Goal: Entertainment & Leisure: Consume media (video, audio)

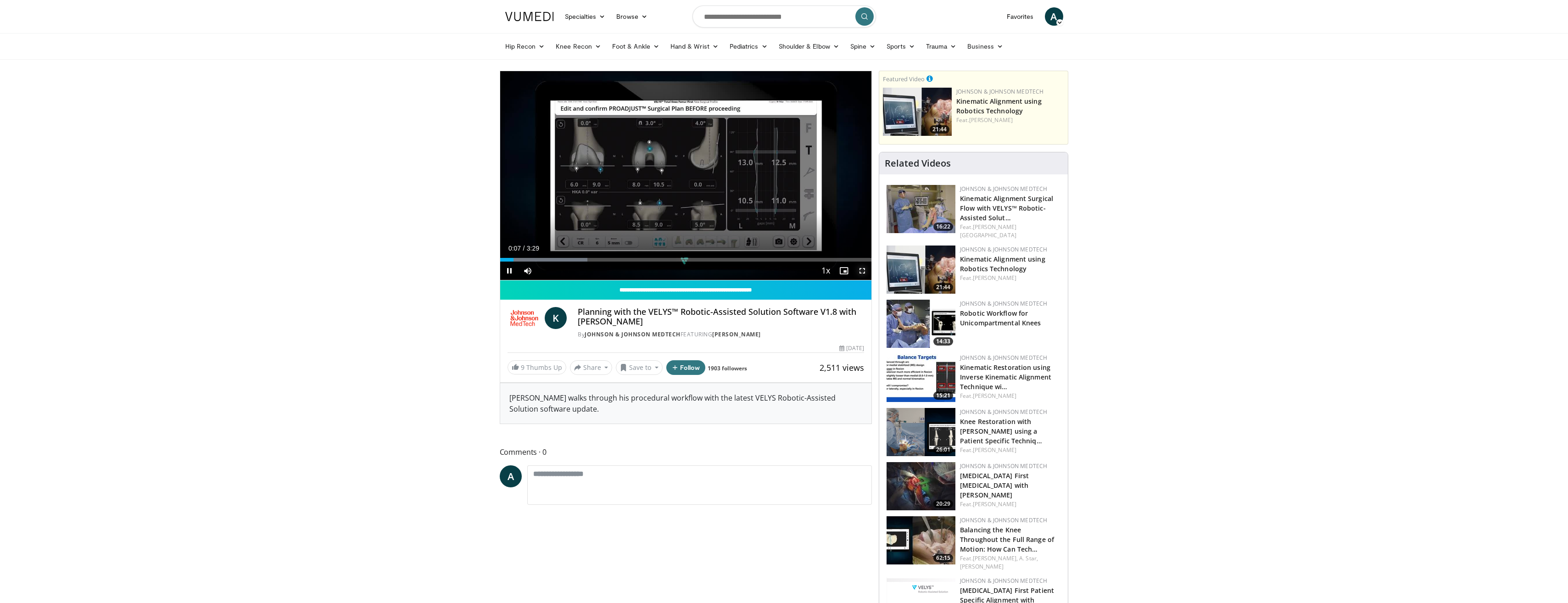
click at [862, 268] on span "Video Player" at bounding box center [862, 270] width 19 height 19
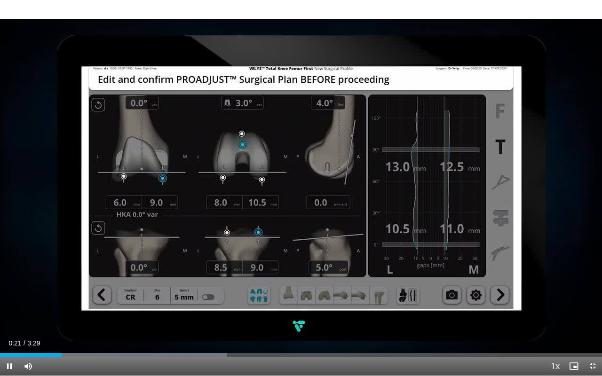
click at [6, 347] on div "Current Time 0:21 / Duration 3:29" at bounding box center [301, 343] width 602 height 8
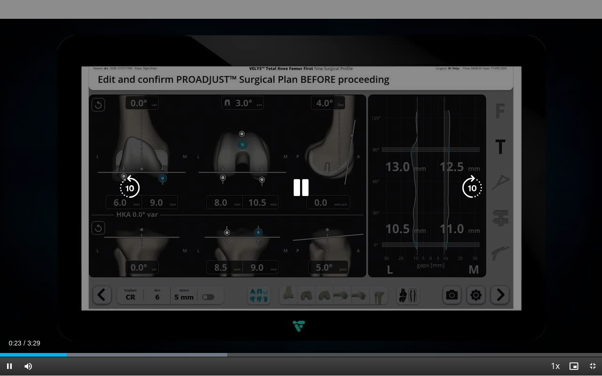
click at [299, 181] on icon "Video Player" at bounding box center [301, 188] width 26 height 26
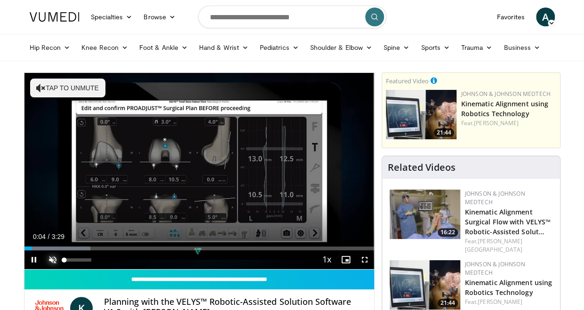
click at [49, 263] on span "Video Player" at bounding box center [52, 259] width 19 height 19
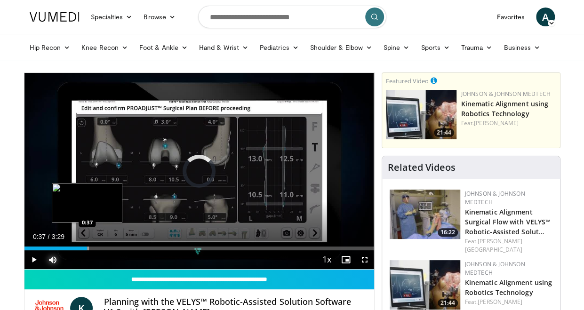
click at [88, 247] on div "Progress Bar" at bounding box center [88, 249] width 1 height 4
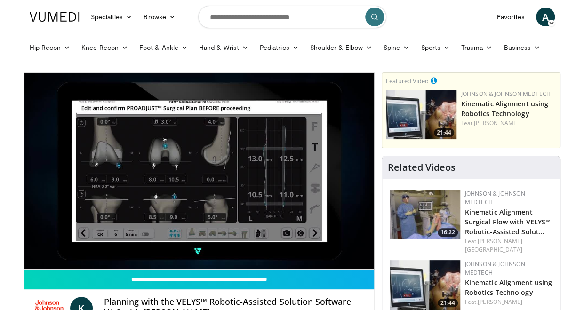
click at [37, 245] on div "10 seconds Tap to unmute" at bounding box center [199, 171] width 350 height 196
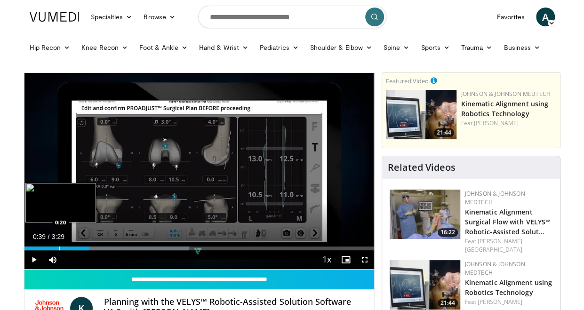
click at [59, 247] on div "Progress Bar" at bounding box center [59, 249] width 1 height 4
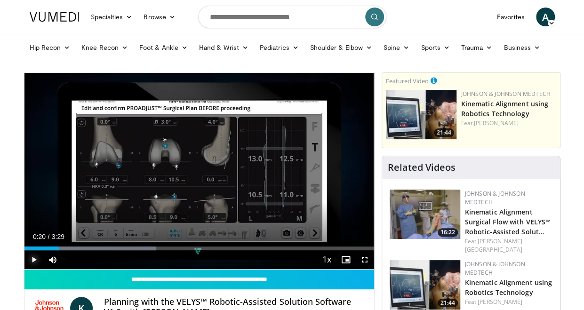
click at [29, 259] on span "Video Player" at bounding box center [33, 259] width 19 height 19
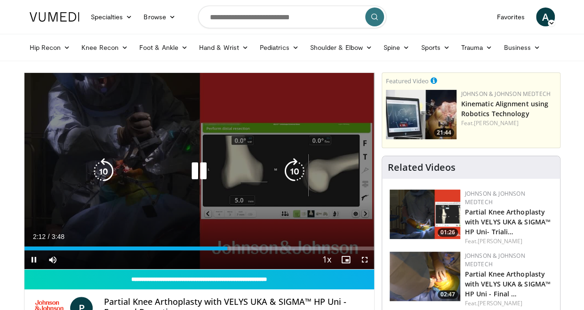
click at [211, 163] on icon "Video Player" at bounding box center [199, 171] width 26 height 26
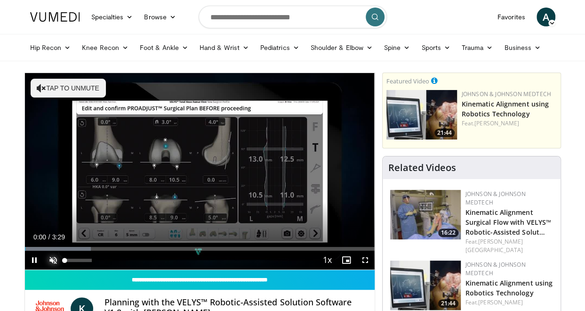
click at [51, 260] on span "Video Player" at bounding box center [53, 259] width 19 height 19
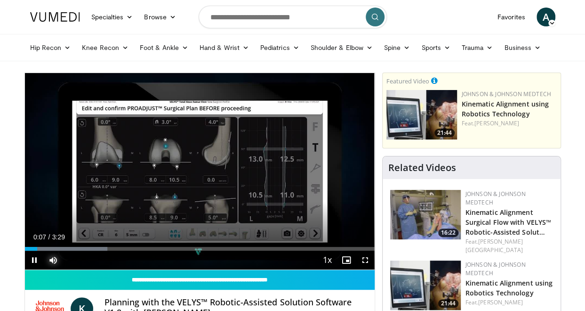
click at [44, 250] on button "Mute" at bounding box center [53, 259] width 19 height 19
